Goal: Information Seeking & Learning: Learn about a topic

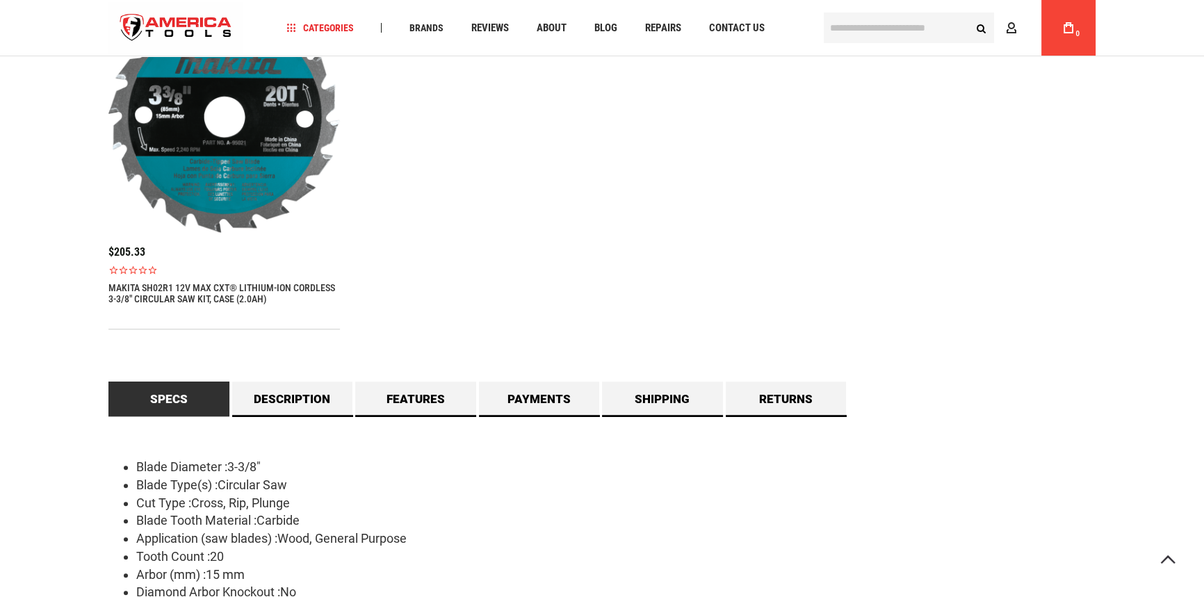
scroll to position [1010, 0]
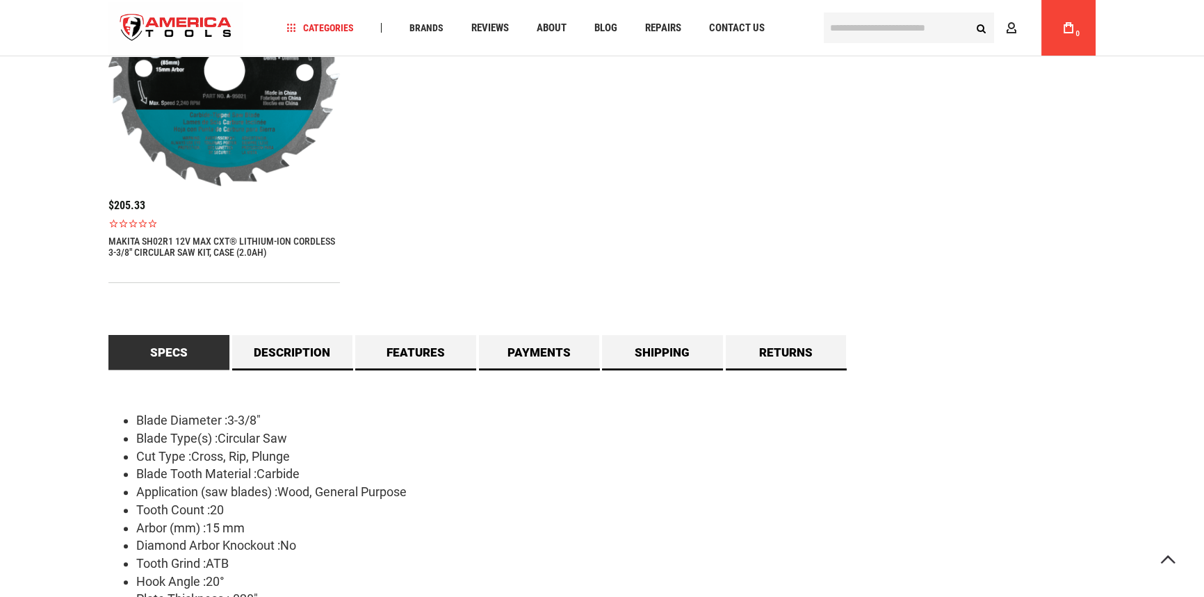
click at [215, 237] on link "MAKITA SH02R1 12V MAX CXT® LITHIUM-ION CORDLESS 3-3/8" CIRCULAR SAW KIT, CASE (…" at bounding box center [223, 247] width 231 height 22
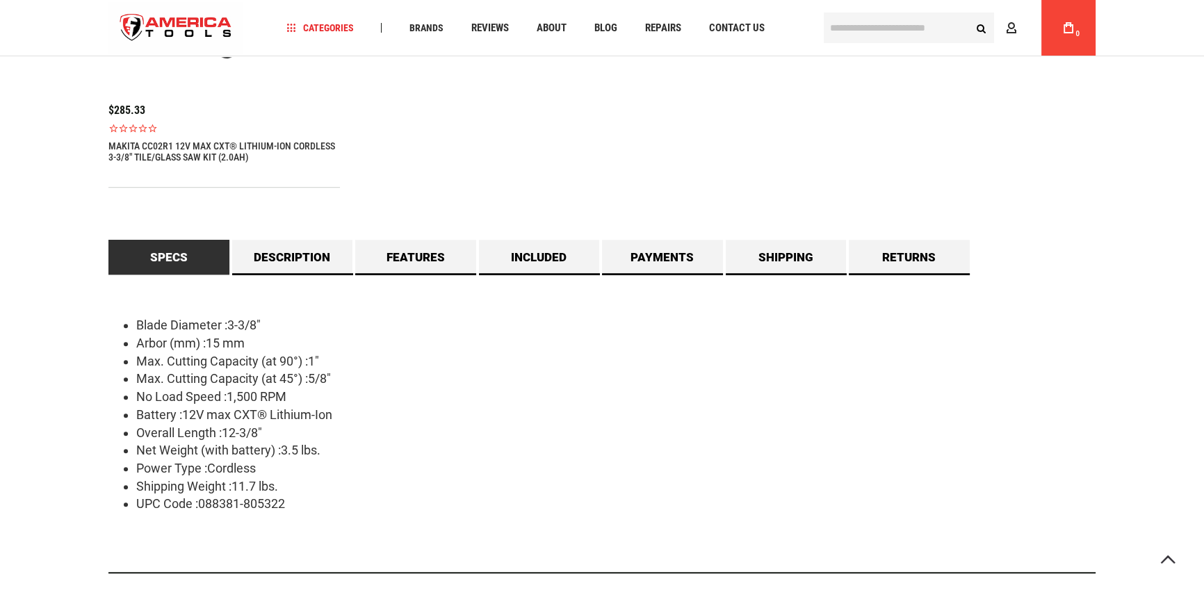
scroll to position [1074, 0]
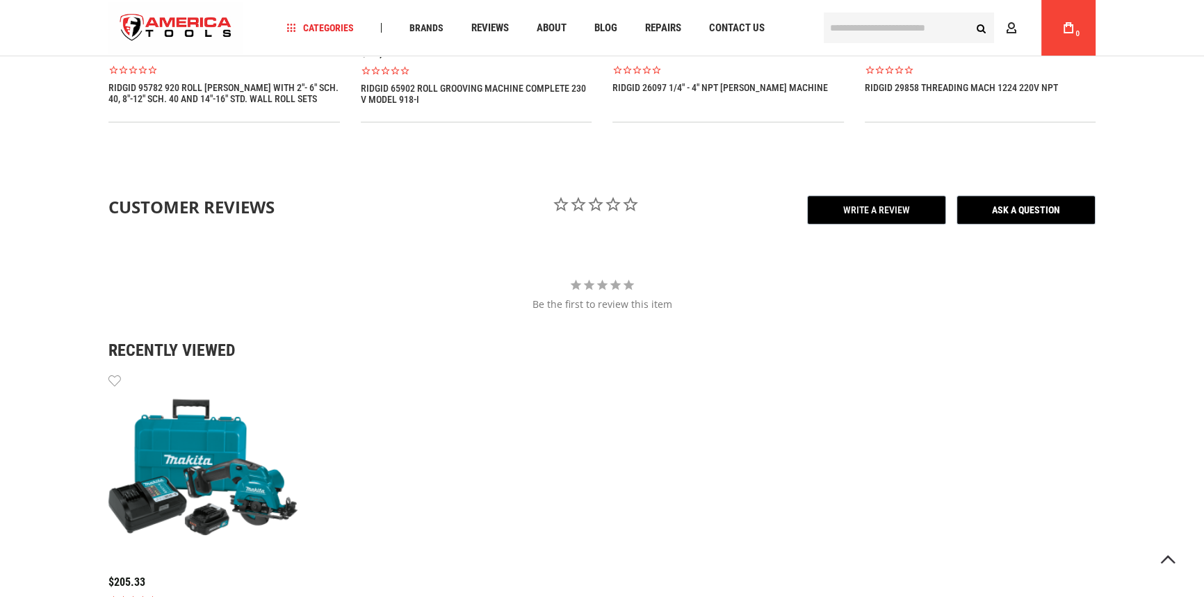
scroll to position [2147, 0]
